Goal: Information Seeking & Learning: Learn about a topic

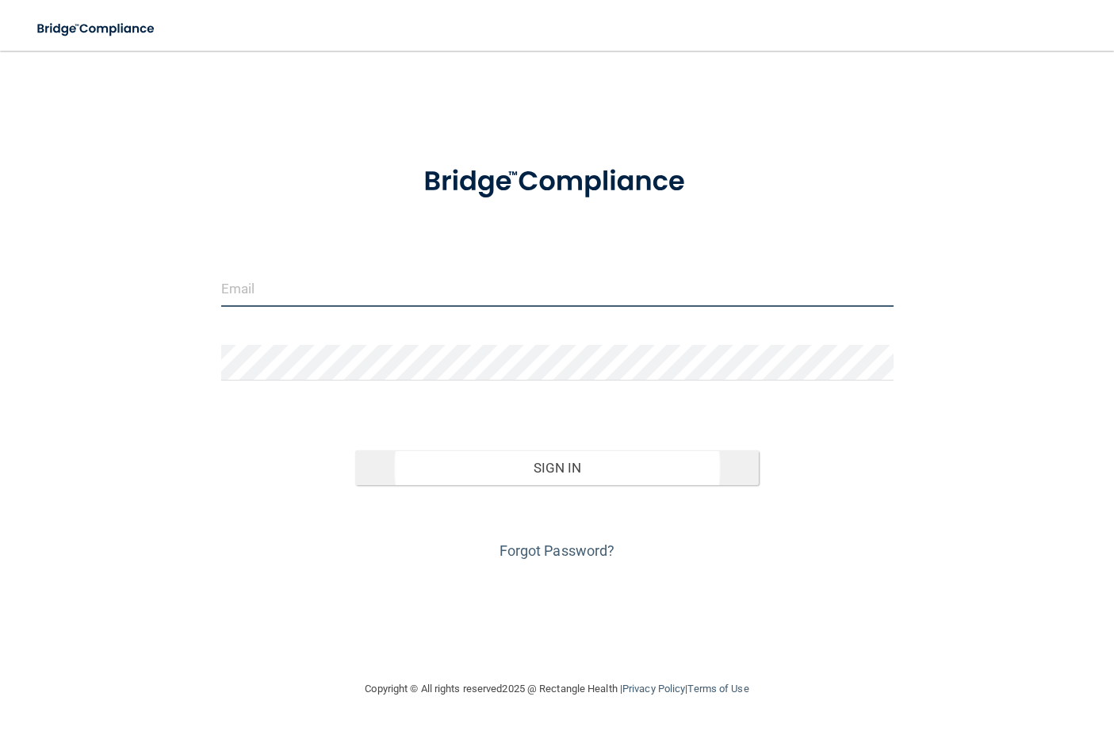
type input "[EMAIL_ADDRESS][DOMAIN_NAME]"
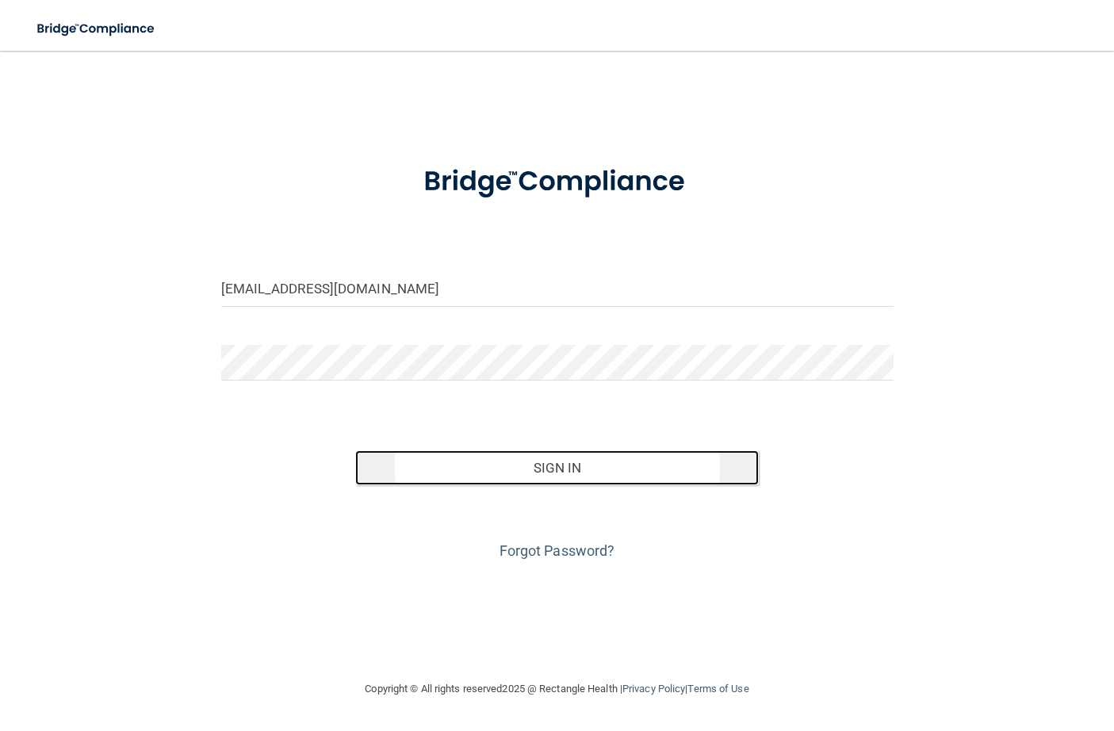
click at [516, 459] on button "Sign In" at bounding box center [557, 467] width 404 height 35
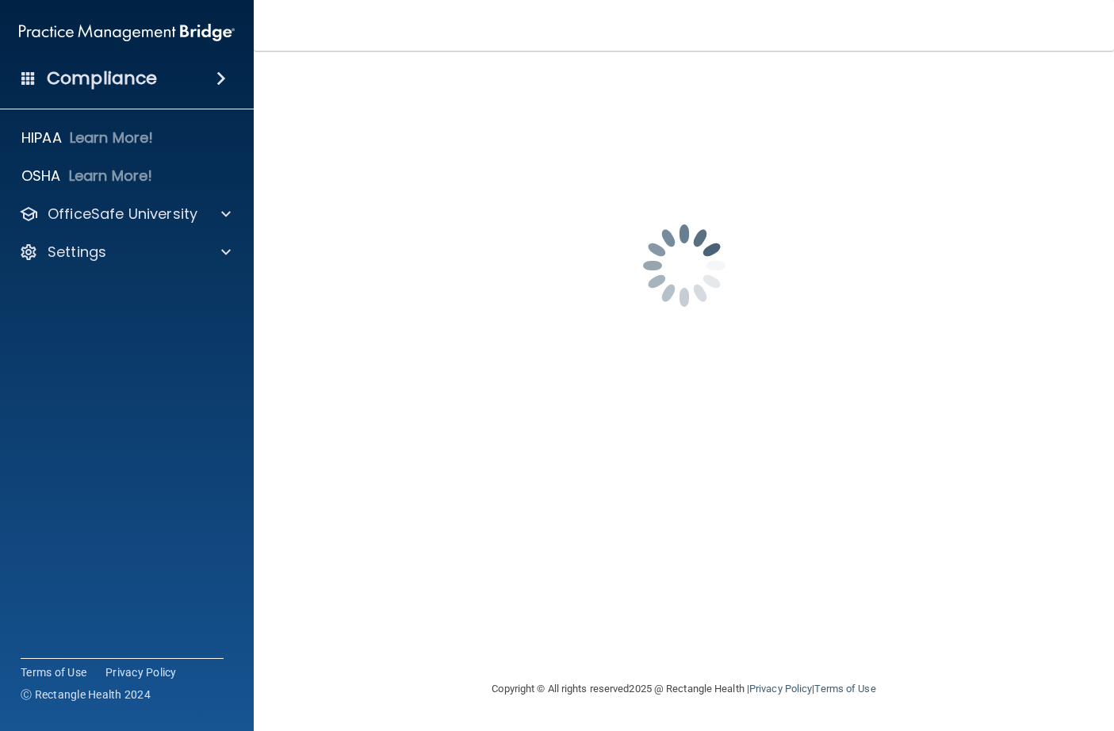
click at [178, 76] on div "Compliance" at bounding box center [127, 78] width 254 height 35
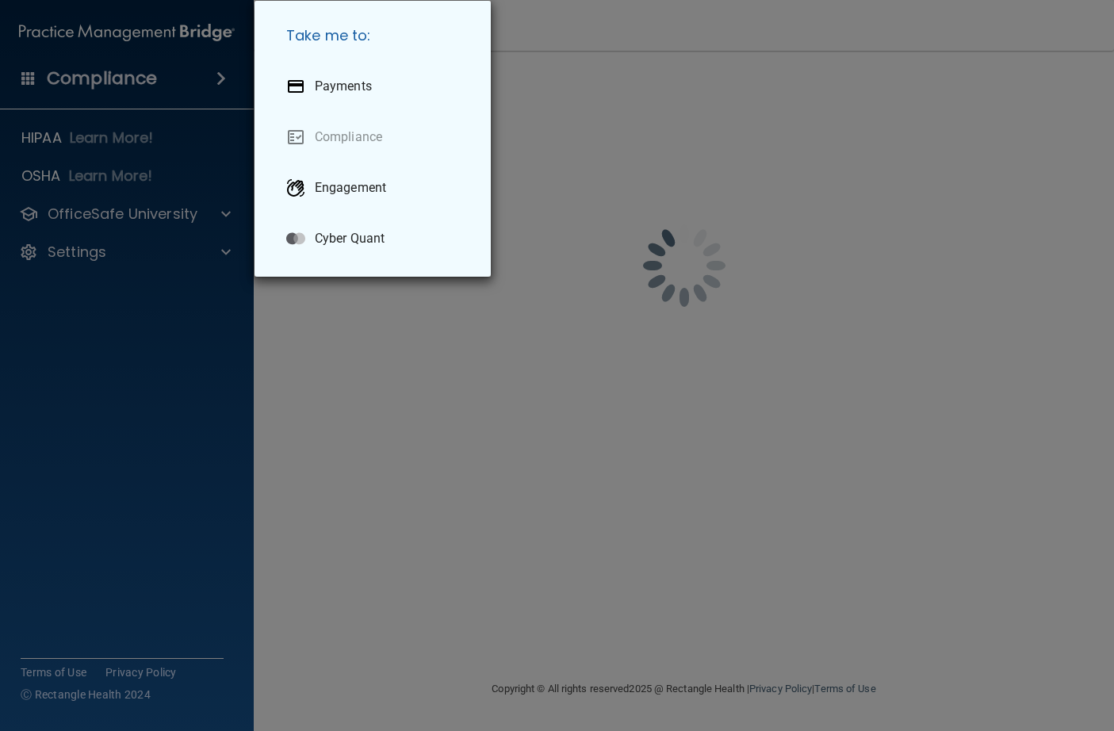
click at [351, 387] on div "Take me to: Payments Compliance Engagement Cyber Quant" at bounding box center [557, 365] width 1114 height 731
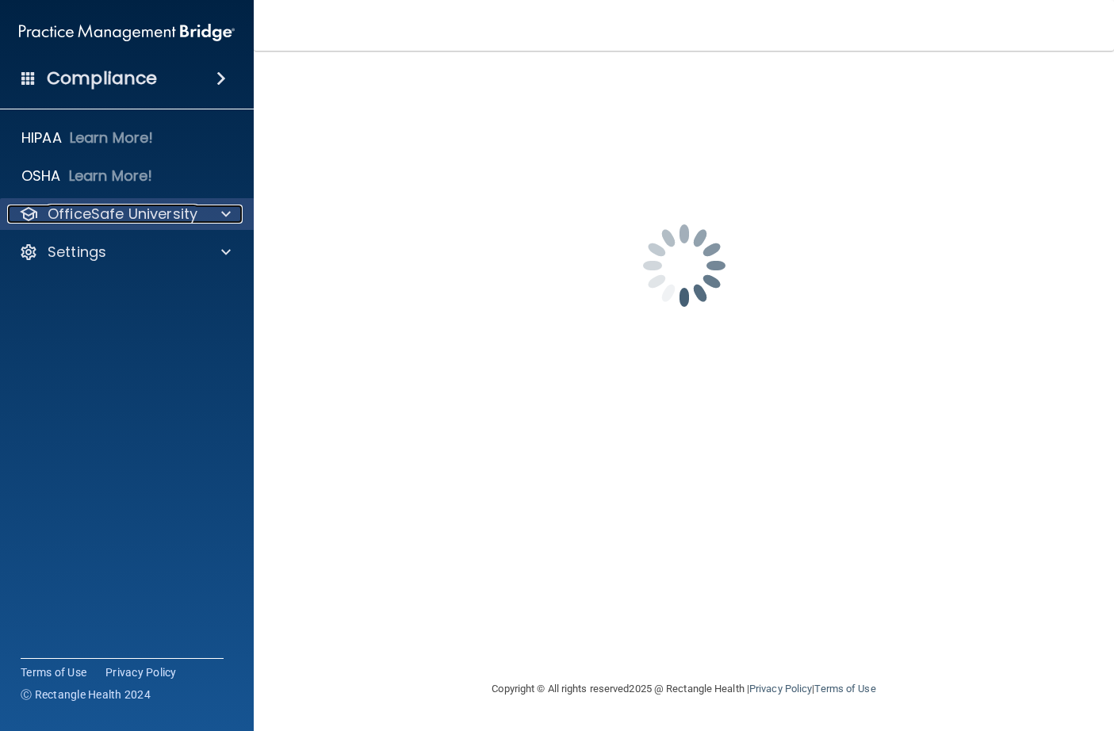
click at [232, 209] on div at bounding box center [224, 214] width 40 height 19
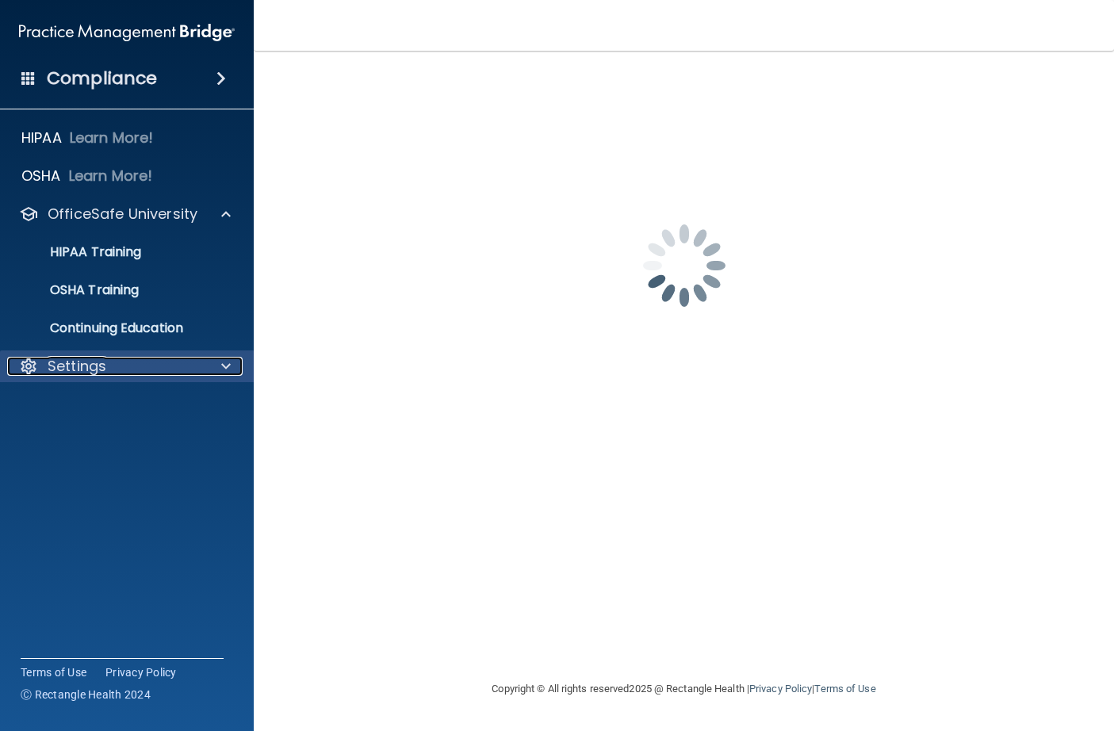
click at [214, 366] on div at bounding box center [224, 366] width 40 height 19
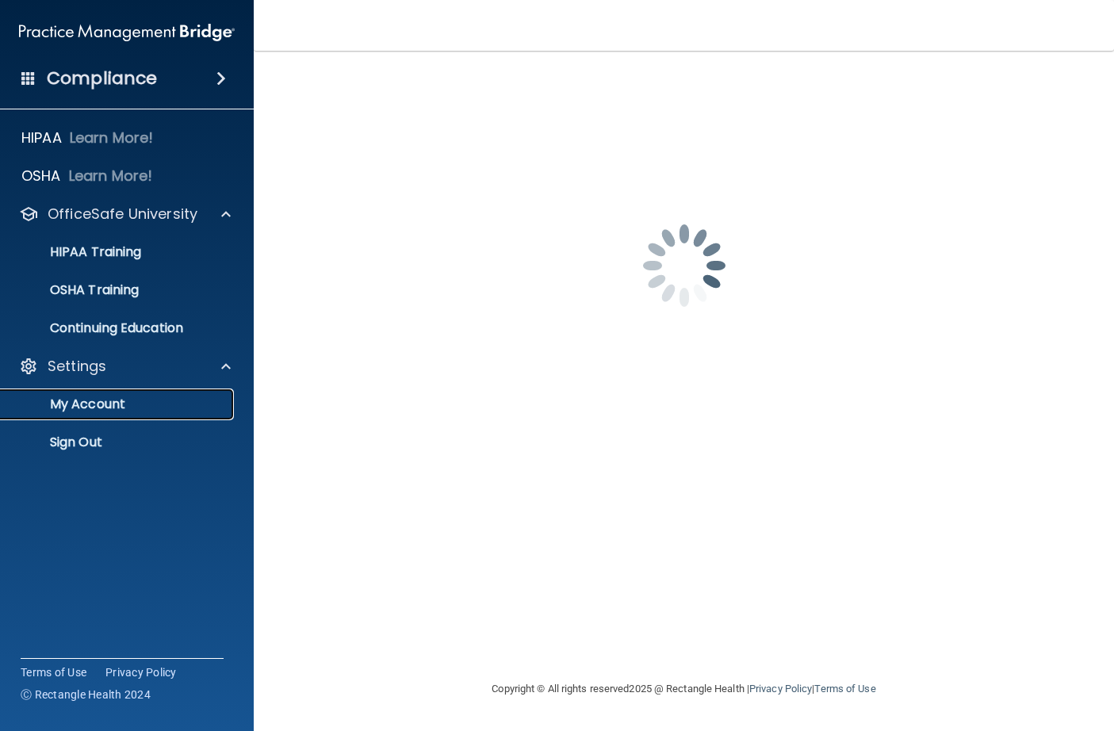
click at [52, 400] on p "My Account" at bounding box center [118, 404] width 216 height 16
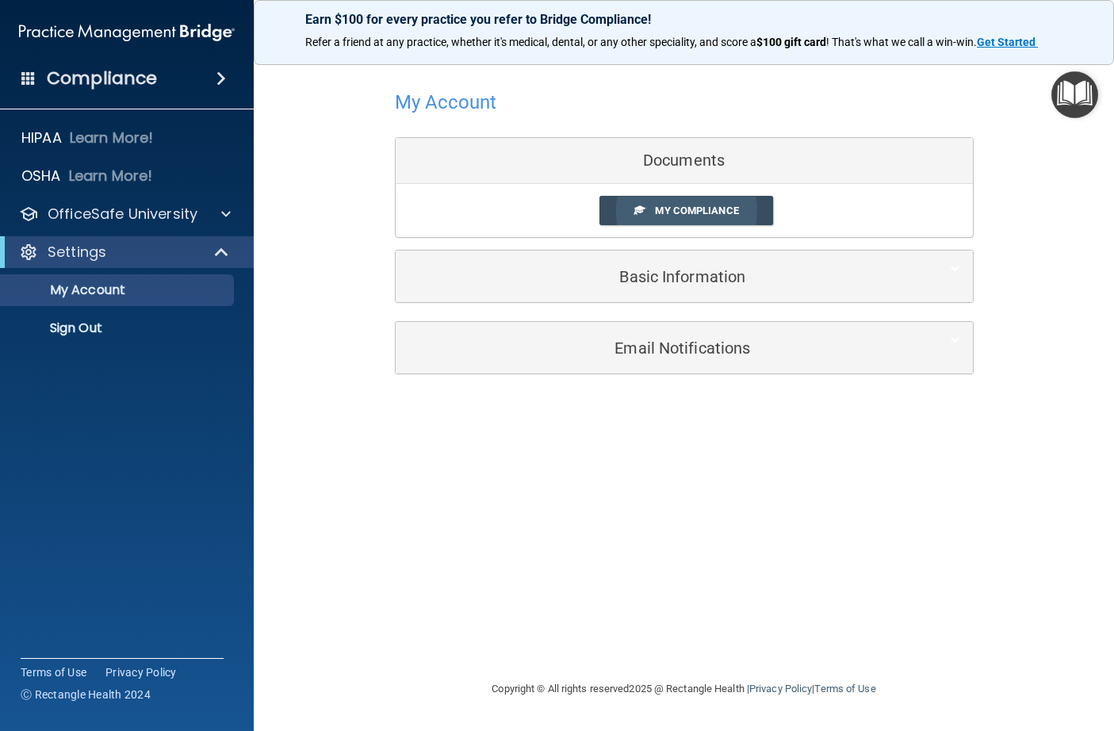
click at [706, 212] on span "My Compliance" at bounding box center [696, 211] width 83 height 12
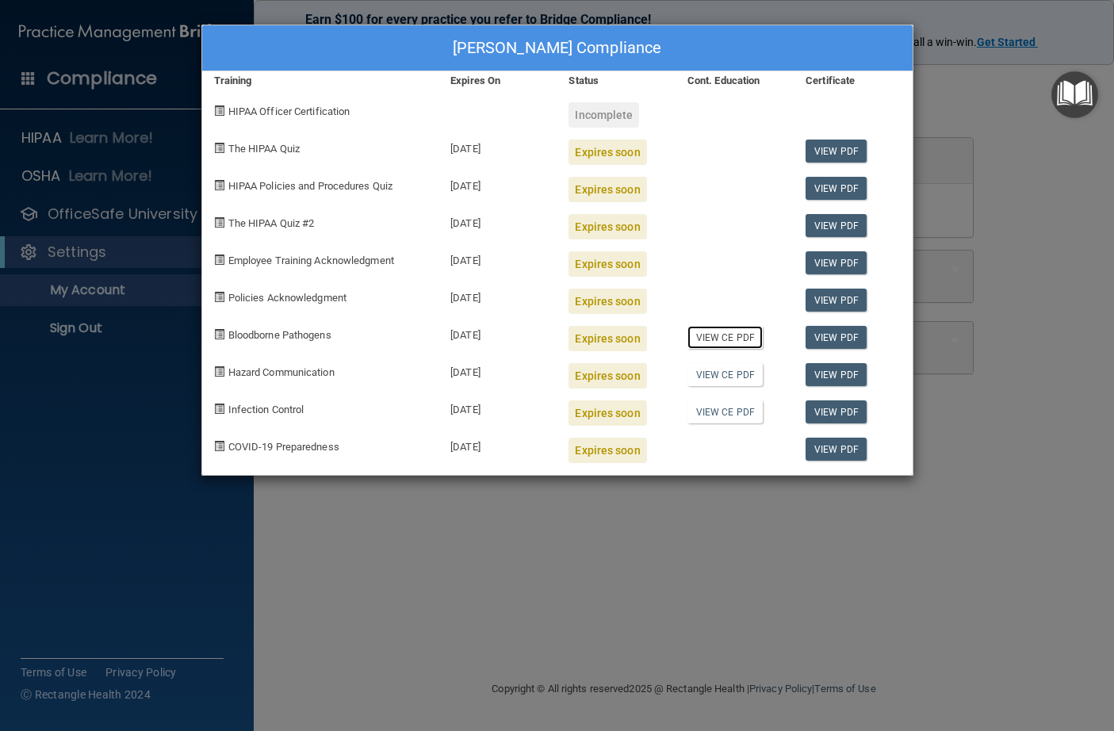
click at [719, 335] on link "View CE PDF" at bounding box center [724, 337] width 75 height 23
click at [712, 377] on link "View CE PDF" at bounding box center [724, 374] width 75 height 23
click at [713, 417] on link "View CE PDF" at bounding box center [724, 411] width 75 height 23
click at [837, 451] on link "View PDF" at bounding box center [835, 449] width 61 height 23
